Goal: Task Accomplishment & Management: Manage account settings

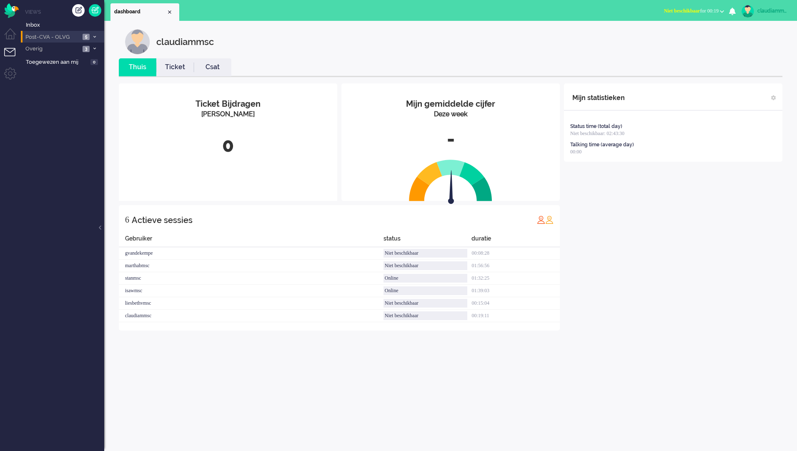
click at [75, 36] on span "Post-CVA - OLVG" at bounding box center [52, 37] width 56 height 8
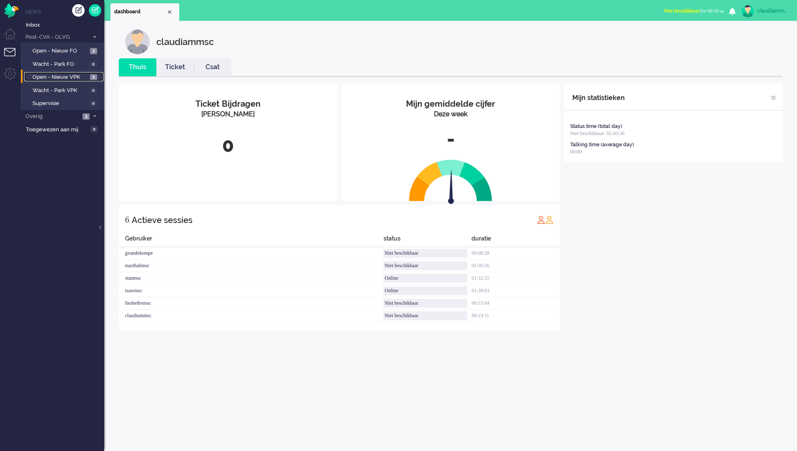
click at [63, 76] on span "Open - Nieuw VPK" at bounding box center [60, 77] width 55 height 8
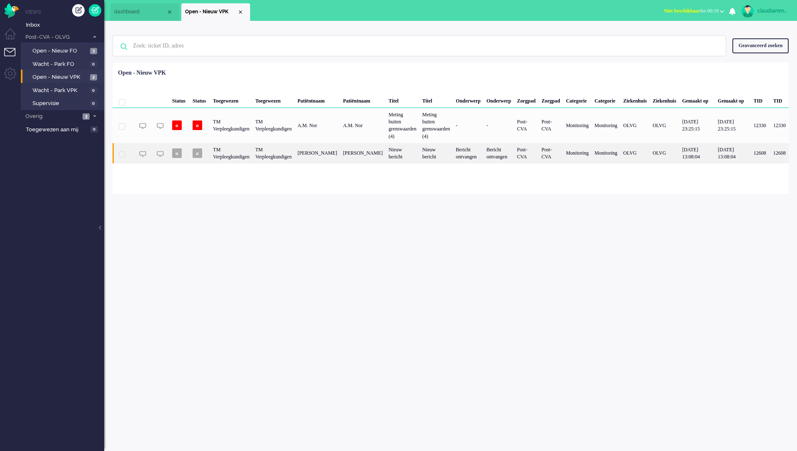
click at [386, 153] on div "[PERSON_NAME]" at bounding box center [362, 153] width 45 height 20
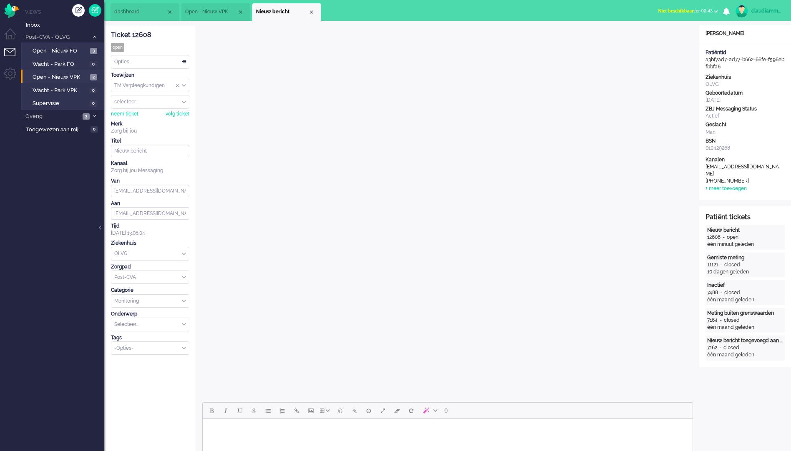
click at [175, 61] on div "Opties..." at bounding box center [150, 61] width 78 height 13
click at [144, 121] on li "Opgelost" at bounding box center [150, 121] width 78 height 12
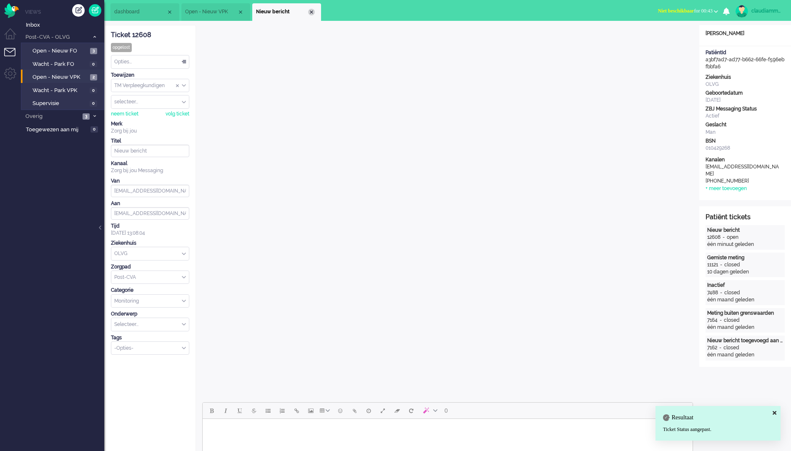
click at [313, 12] on div "Close tab" at bounding box center [311, 12] width 7 height 7
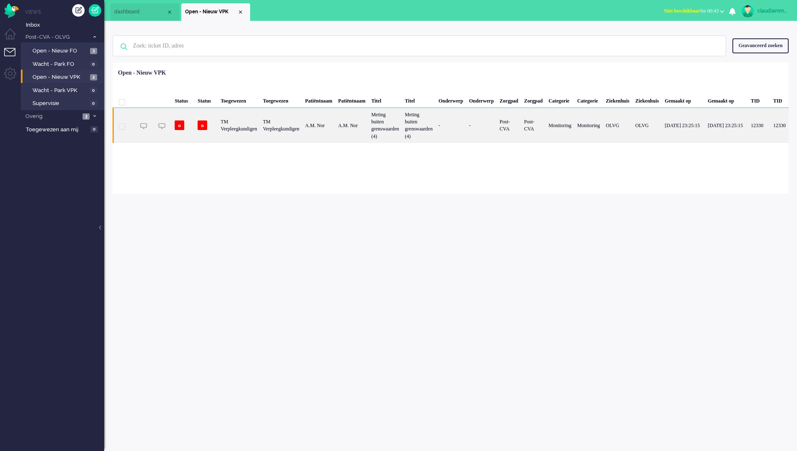
click at [402, 114] on div "Meting buiten grenswaarden (4)" at bounding box center [385, 125] width 34 height 35
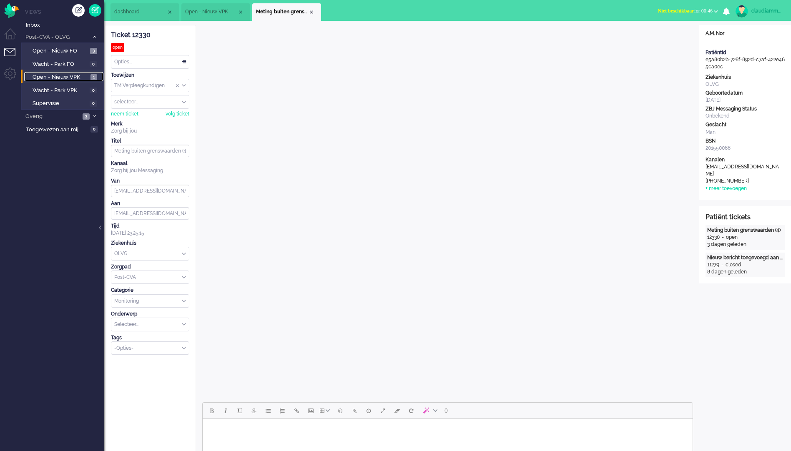
click at [60, 78] on span "Open - Nieuw VPK" at bounding box center [61, 77] width 56 height 8
